Goal: Task Accomplishment & Management: Complete application form

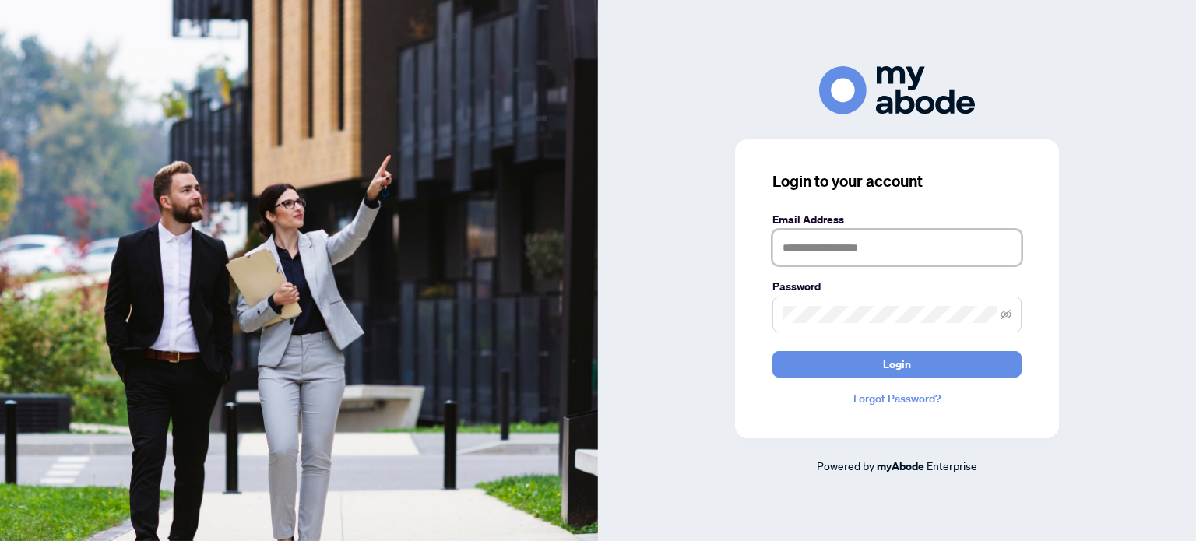
click at [918, 250] on input "text" at bounding box center [896, 248] width 249 height 36
type input "**********"
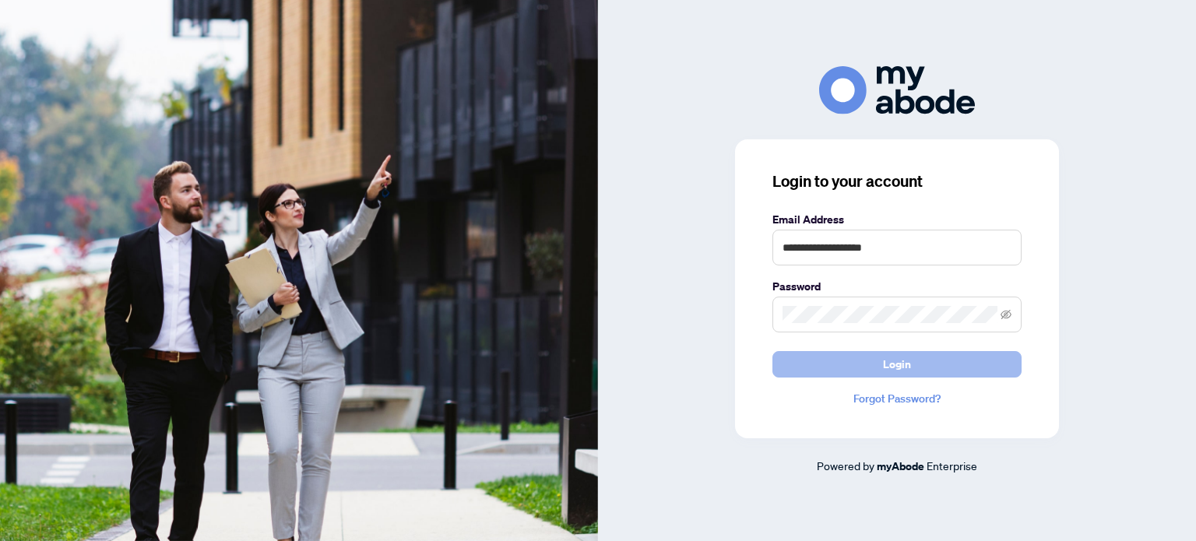
click at [904, 366] on span "Login" at bounding box center [897, 364] width 28 height 25
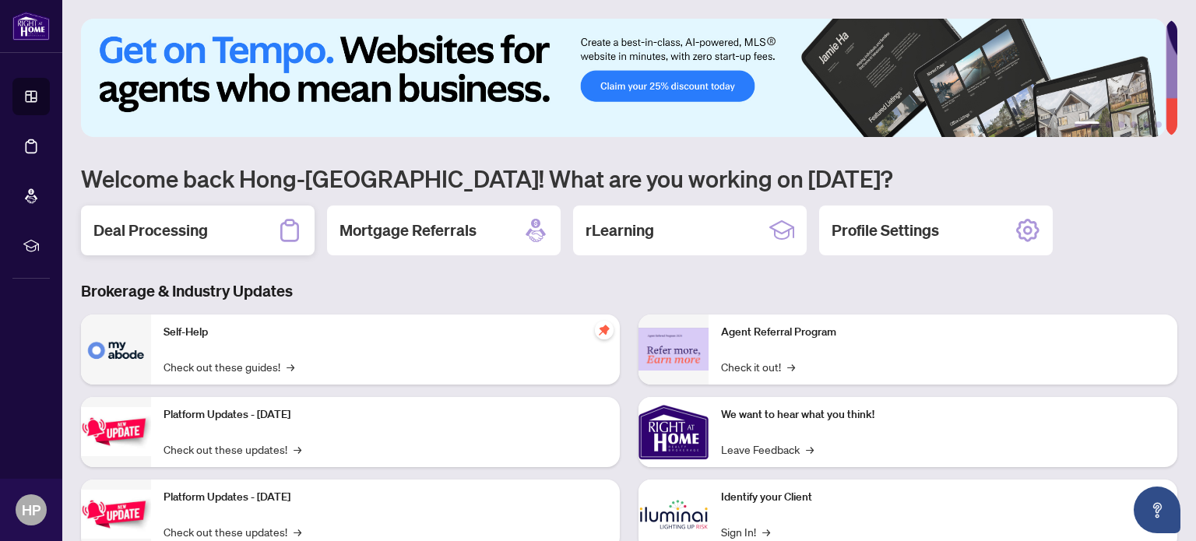
click at [175, 230] on h2 "Deal Processing" at bounding box center [150, 230] width 114 height 22
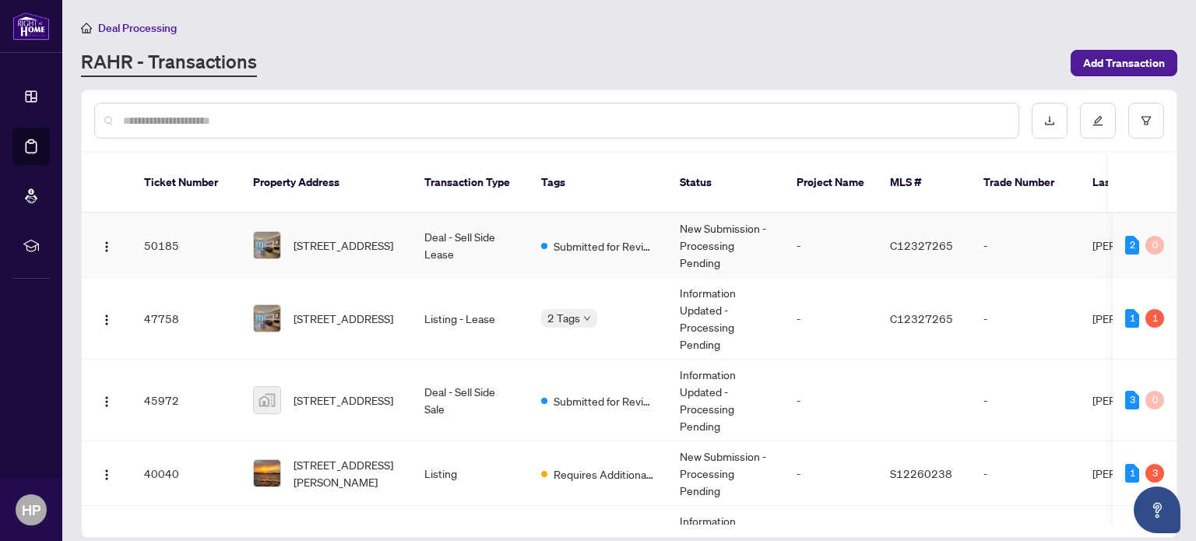
click at [490, 230] on td "Deal - Sell Side Lease" at bounding box center [470, 245] width 117 height 65
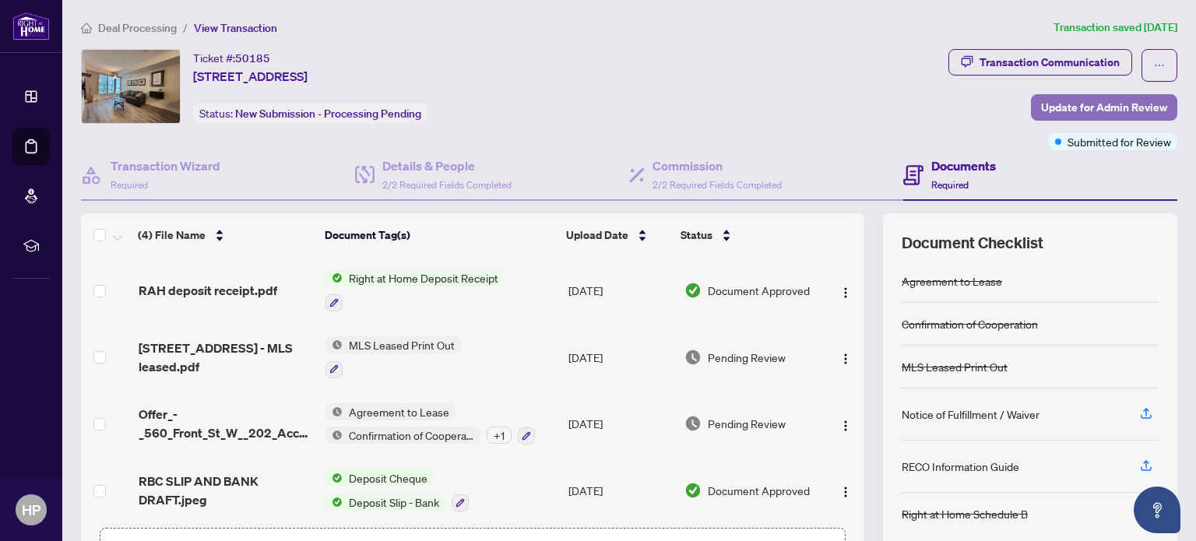
click at [1154, 105] on span "Update for Admin Review" at bounding box center [1104, 107] width 126 height 25
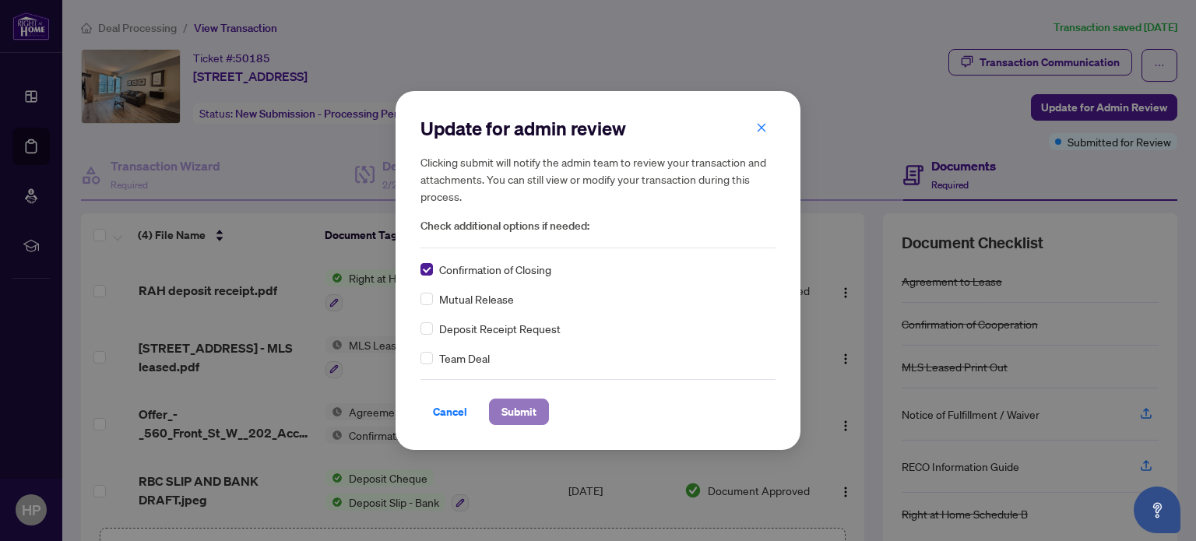
click at [505, 411] on span "Submit" at bounding box center [518, 411] width 35 height 25
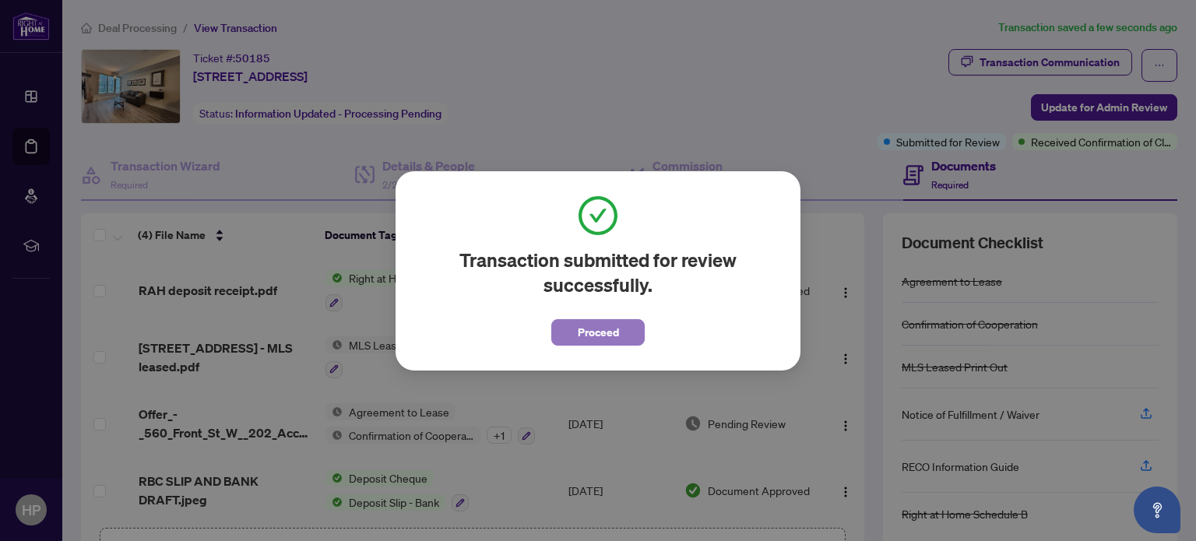
click at [606, 331] on span "Proceed" at bounding box center [598, 332] width 41 height 25
